Goal: Contribute content

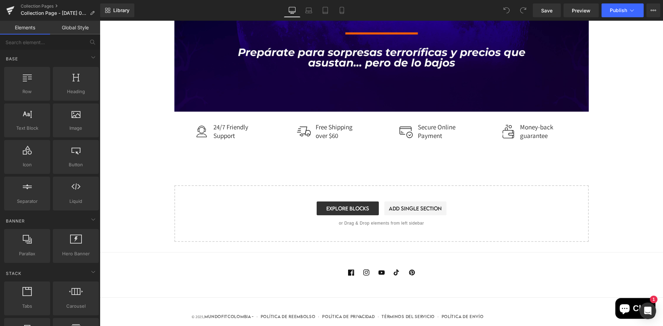
scroll to position [296, 0]
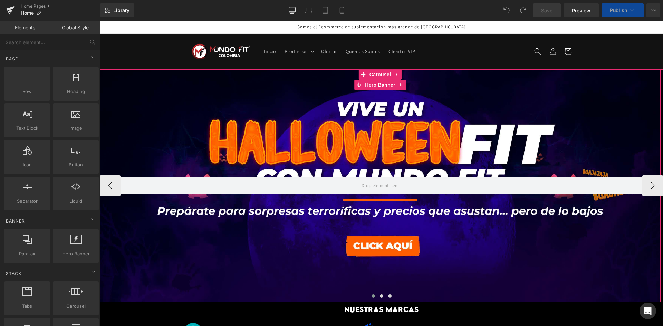
click at [393, 230] on div at bounding box center [380, 185] width 561 height 233
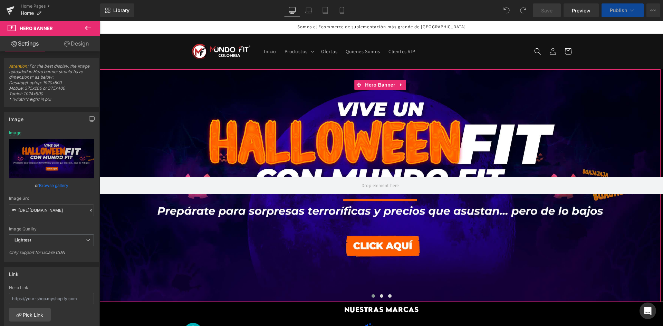
click at [45, 186] on link "Browse gallery" at bounding box center [53, 186] width 29 height 12
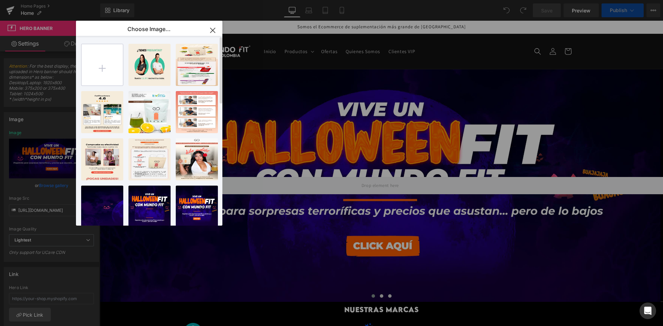
click at [114, 60] on input "file" at bounding box center [102, 64] width 41 height 41
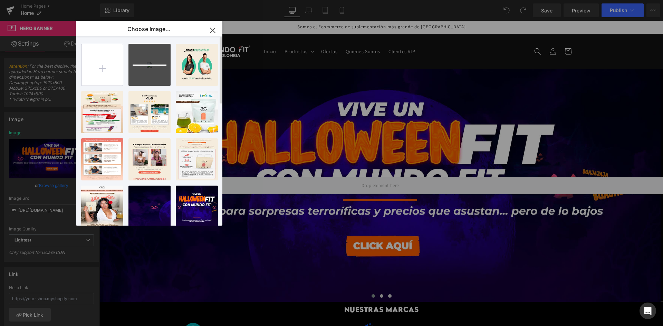
click at [109, 63] on input "file" at bounding box center [102, 64] width 41 height 41
type input "C:\fakepath\BANNER [DATE] 2-01.jpg"
click at [88, 45] on input "file" at bounding box center [102, 64] width 41 height 41
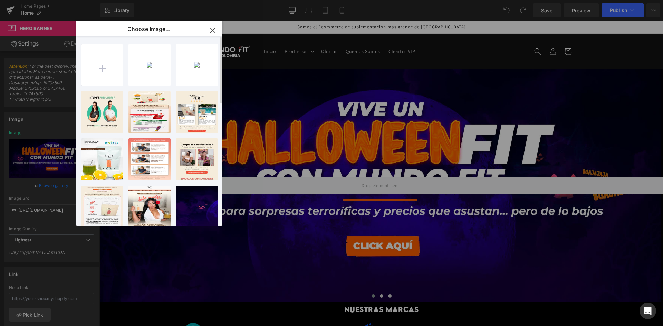
click at [146, 88] on div "BANNER ...2-01.jpg 1.64 MB Delete image? Yes No BANNER ...2-02.jpg 1.45 MB Dele…" at bounding box center [153, 132] width 144 height 193
click at [150, 76] on div "BANNER ...2-01.jpg 1.64 MB" at bounding box center [149, 65] width 42 height 42
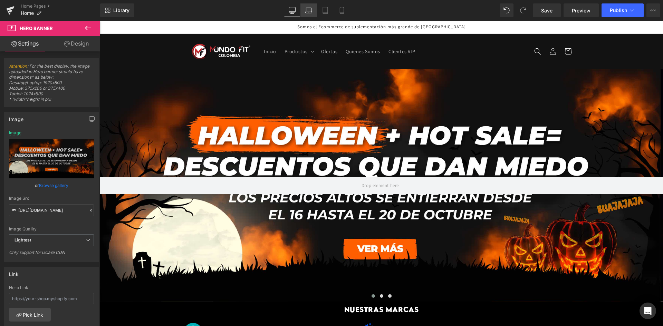
click at [313, 13] on link "Laptop" at bounding box center [308, 10] width 17 height 14
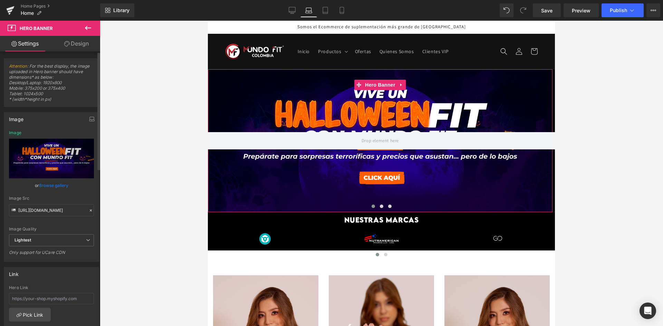
click at [63, 186] on link "Browse gallery" at bounding box center [53, 186] width 29 height 12
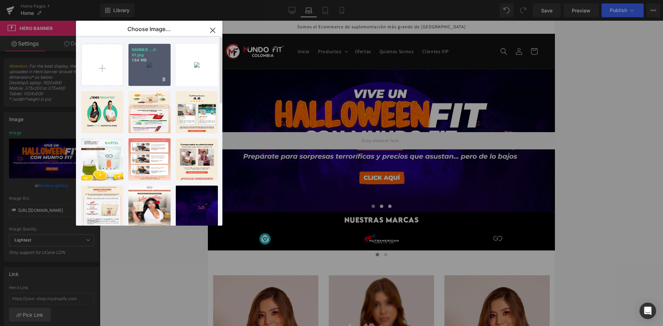
click at [152, 65] on div "BANNER ...2-01.jpg 1.64 MB" at bounding box center [149, 65] width 42 height 42
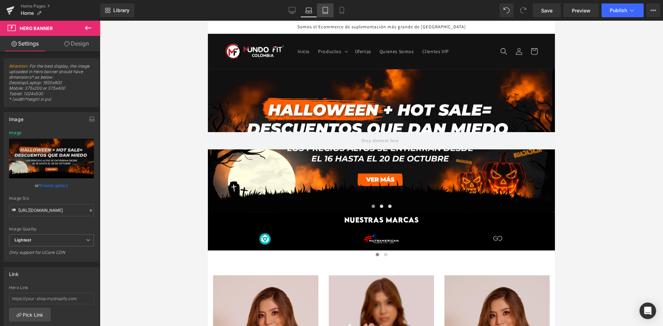
drag, startPoint x: 322, startPoint y: 8, endPoint x: 318, endPoint y: 10, distance: 4.4
click at [322, 8] on link "Tablet" at bounding box center [325, 10] width 17 height 14
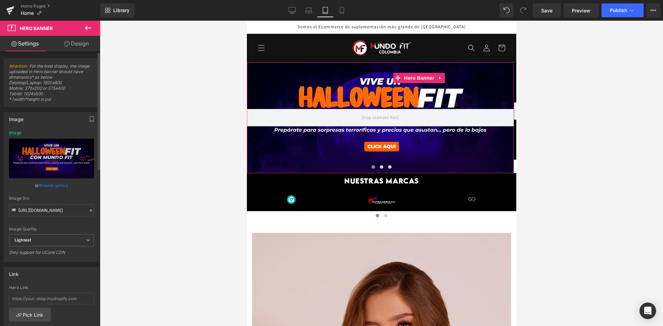
click at [46, 184] on link "Browse gallery" at bounding box center [53, 186] width 29 height 12
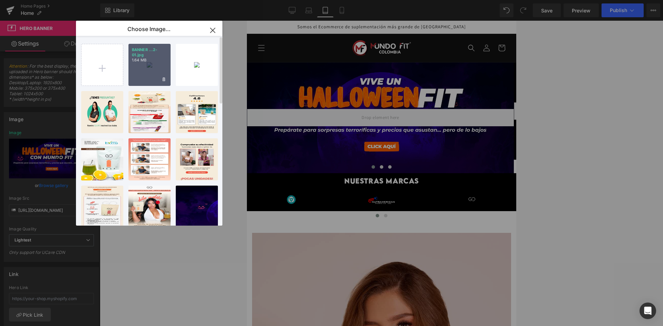
click at [151, 62] on p "1.64 MB" at bounding box center [149, 60] width 35 height 5
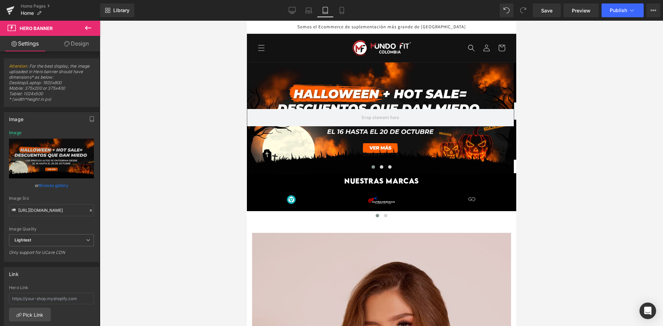
drag, startPoint x: 340, startPoint y: 11, endPoint x: 332, endPoint y: 18, distance: 10.8
click at [340, 12] on icon at bounding box center [341, 10] width 7 height 7
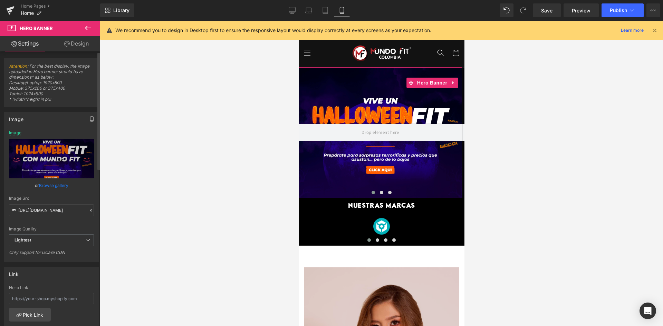
click at [52, 185] on link "Browse gallery" at bounding box center [53, 186] width 29 height 12
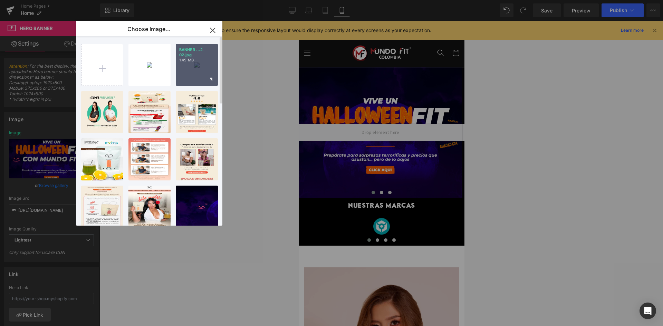
click at [197, 69] on div "BANNER ...2-02.jpg 1.45 MB" at bounding box center [197, 65] width 42 height 42
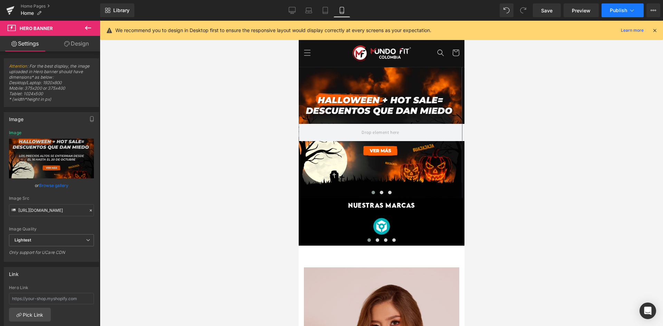
click at [627, 10] on span "Publish" at bounding box center [618, 11] width 17 height 6
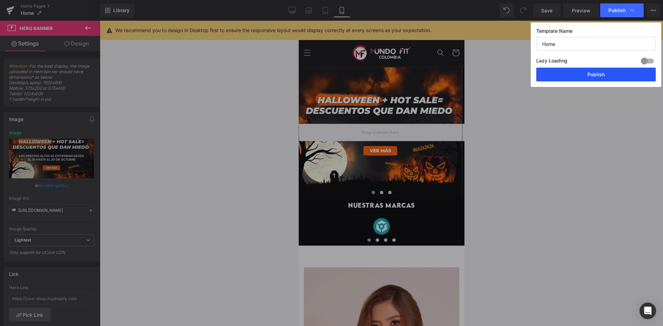
click at [590, 74] on button "Publish" at bounding box center [596, 75] width 120 height 14
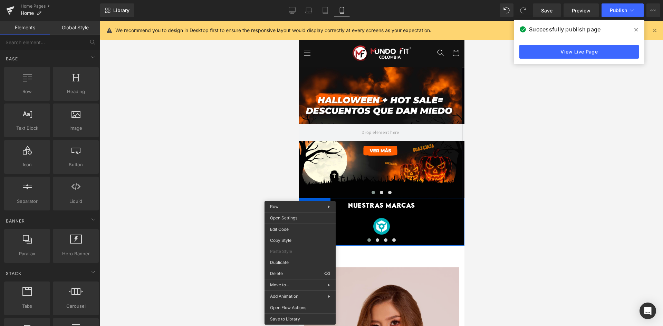
click at [210, 154] on div at bounding box center [381, 174] width 563 height 306
